Goal: Check status: Check status

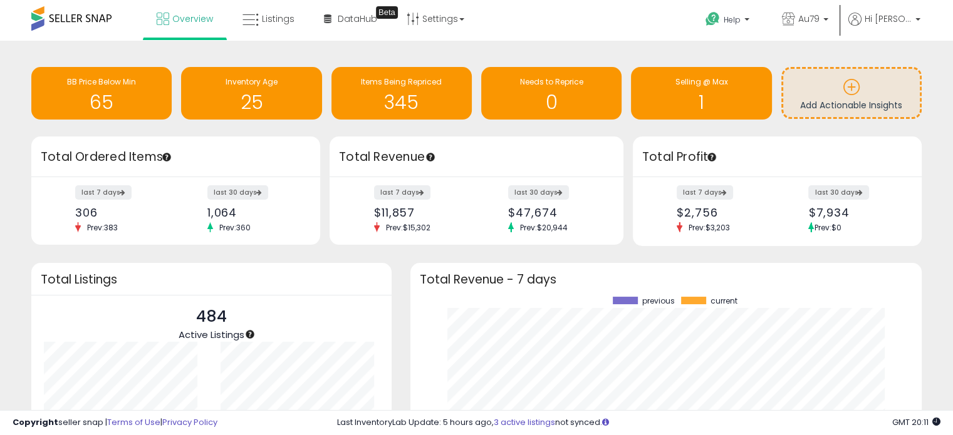
scroll to position [174, 486]
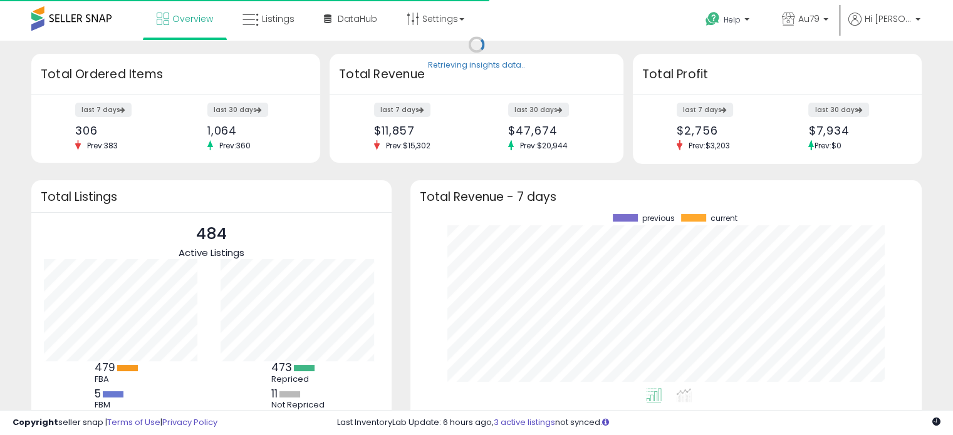
scroll to position [174, 486]
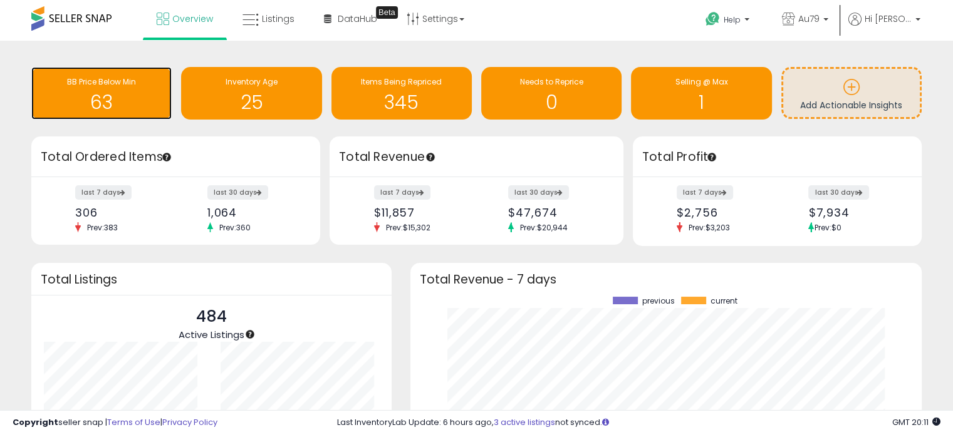
click at [105, 97] on h1 "63" at bounding box center [102, 102] width 128 height 21
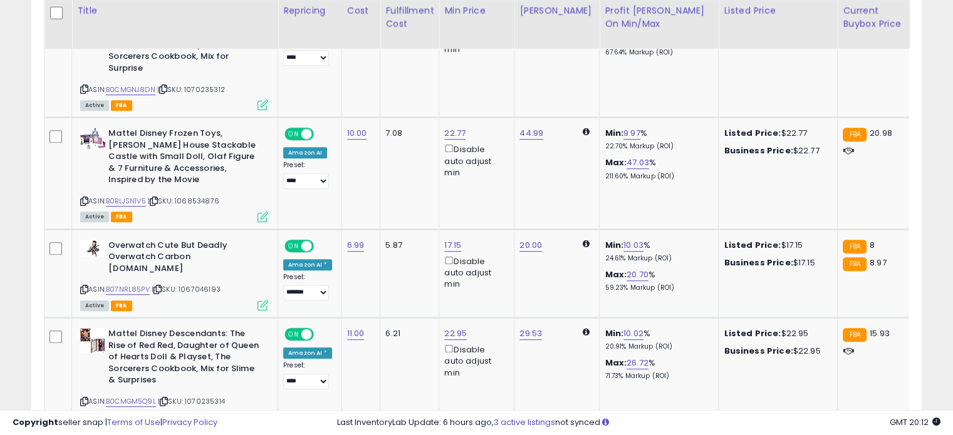
scroll to position [664, 0]
click at [133, 396] on link "B0CMGM5Q9L" at bounding box center [131, 401] width 50 height 11
